Goal: Complete application form

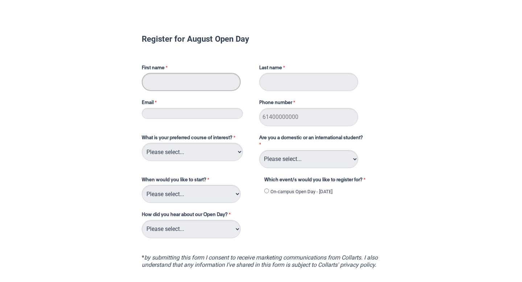
click at [207, 86] on input "First name" at bounding box center [191, 82] width 99 height 18
type input "[PERSON_NAME]"
type input "0458815582"
click at [278, 78] on input "Last name" at bounding box center [308, 82] width 99 height 18
type input "[PERSON_NAME]"
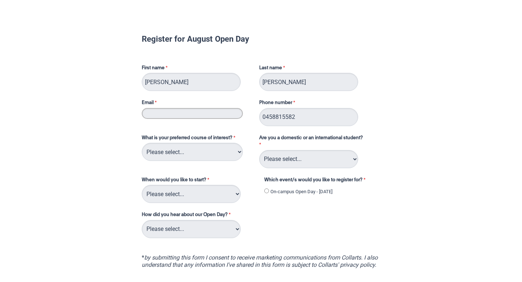
click at [163, 115] on input "Email" at bounding box center [192, 113] width 101 height 11
type input "[EMAIL_ADDRESS][DOMAIN_NAME]"
click at [174, 151] on select "Please select... 2D Animation Acting Audio Engineering Circus Arts Comedy Digit…" at bounding box center [192, 152] width 101 height 18
select select "tfa_114"
click at [142, 143] on select "Please select... 2D Animation Acting Audio Engineering Circus Arts Comedy Digit…" at bounding box center [192, 152] width 101 height 18
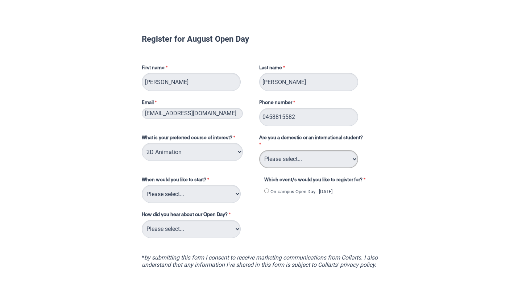
click at [295, 160] on select "Please select... Domestic Student International Student" at bounding box center [308, 159] width 99 height 18
select select "tfa_126"
click at [259, 150] on select "Please select... Domestic Student International Student" at bounding box center [308, 159] width 99 height 18
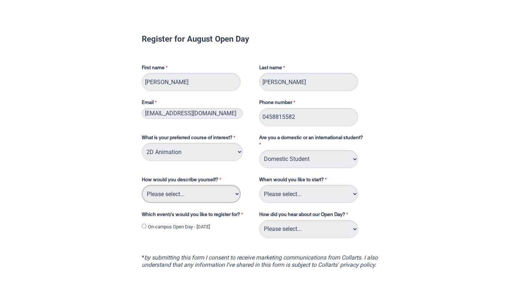
click at [191, 197] on select "Please select... I've completed Year 12 I'm looking for a career change I'm alr…" at bounding box center [191, 194] width 99 height 18
click at [310, 234] on select "Please select... Career Advisor Career Expo Collarts Newsletter/Email Collarts …" at bounding box center [308, 229] width 99 height 18
select select "tfa_139"
click at [259, 220] on select "Please select... Career Advisor Career Expo Collarts Newsletter/Email Collarts …" at bounding box center [308, 229] width 99 height 18
click at [302, 193] on select "Please select... Trimester 3 2025, starting [DATE] Trimester 1 2026, starting […" at bounding box center [308, 194] width 99 height 18
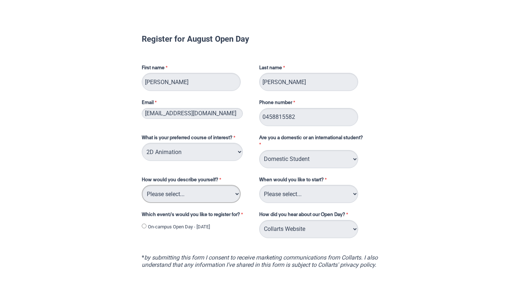
click at [193, 191] on select "Please select... I've completed Year 12 I'm looking for a career change I'm alr…" at bounding box center [191, 194] width 99 height 18
select select "tfa_70"
click at [142, 185] on select "Please select... I've completed Year 12 I'm looking for a career change I'm alr…" at bounding box center [191, 194] width 99 height 18
click at [313, 199] on select "Please select... Trimester 3 2025, starting [DATE] Trimester 1 2026, starting […" at bounding box center [308, 194] width 99 height 18
click at [145, 226] on input "On-campus Open Day - [DATE]" at bounding box center [144, 226] width 5 height 5
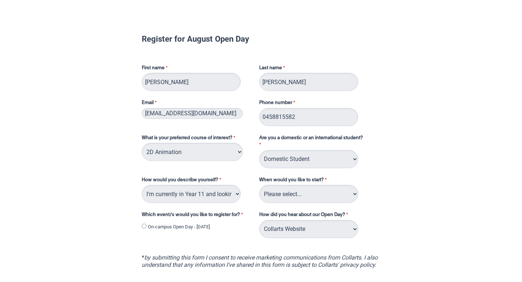
radio input "true"
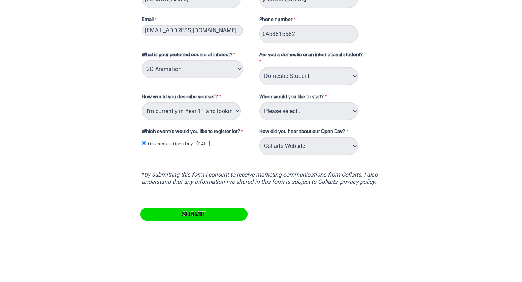
click at [210, 214] on input "Submit" at bounding box center [193, 214] width 107 height 13
click at [343, 109] on select "Please select... Trimester 3 2025, starting [DATE] Trimester 1 2026, starting […" at bounding box center [308, 111] width 99 height 18
